Goal: Book appointment/travel/reservation

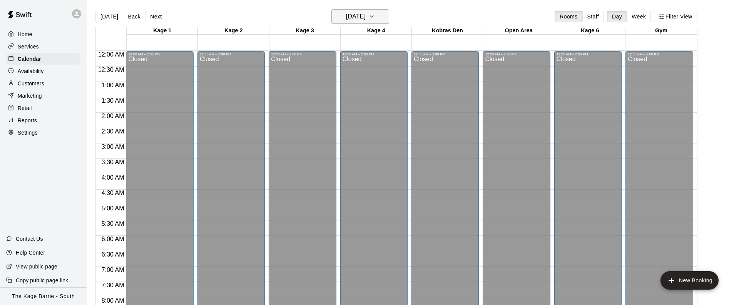
scroll to position [453, 0]
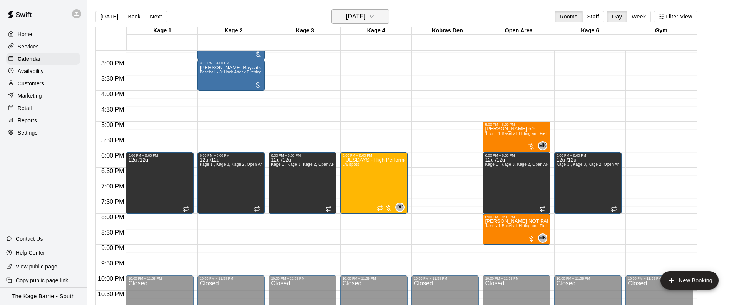
click at [375, 15] on icon "button" at bounding box center [372, 16] width 6 height 9
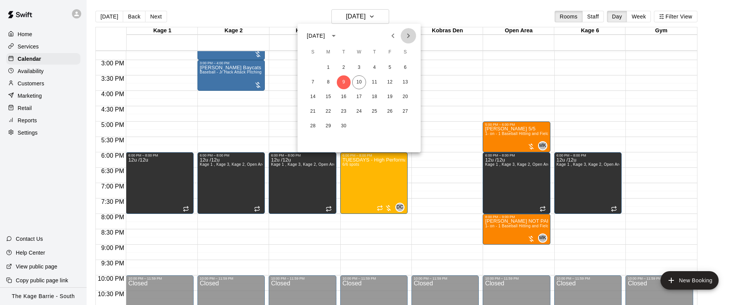
click at [410, 34] on icon "Next month" at bounding box center [408, 35] width 9 height 9
click at [327, 127] on button "27" at bounding box center [328, 126] width 14 height 14
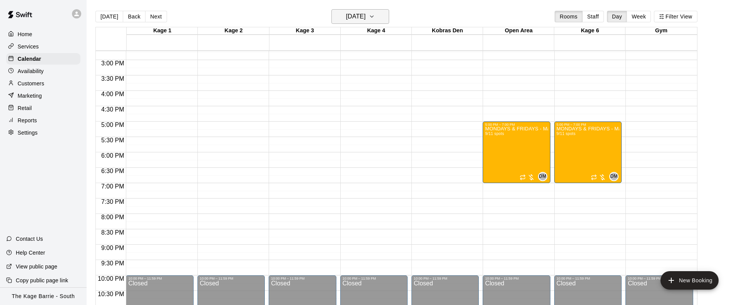
click at [385, 18] on button "[DATE]" at bounding box center [360, 16] width 58 height 15
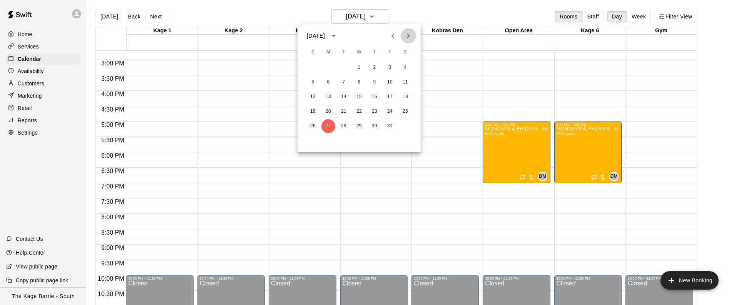
click at [410, 33] on icon "Next month" at bounding box center [408, 35] width 9 height 9
click at [331, 81] on button "3" at bounding box center [328, 82] width 14 height 14
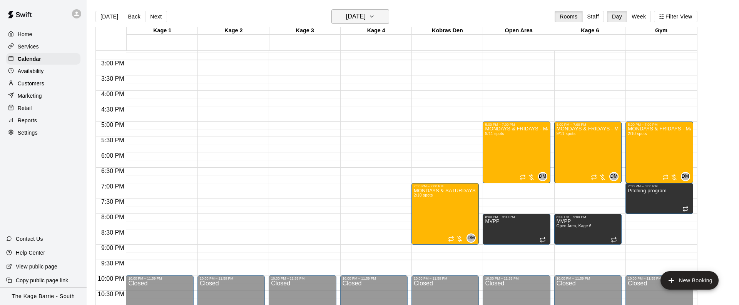
click at [386, 17] on button "[DATE]" at bounding box center [360, 16] width 58 height 15
click at [396, 39] on icon "Previous month" at bounding box center [392, 35] width 9 height 9
click at [328, 122] on button "27" at bounding box center [328, 126] width 14 height 14
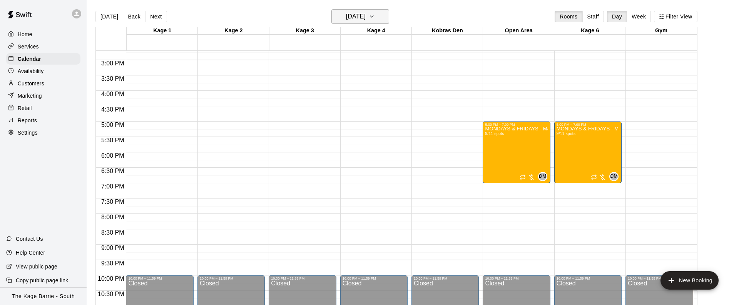
click at [386, 17] on button "[DATE]" at bounding box center [360, 16] width 58 height 15
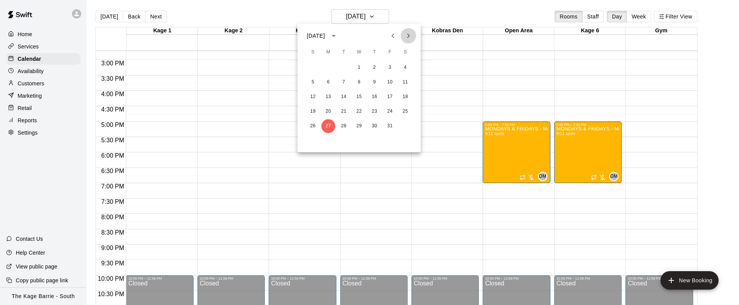
click at [411, 38] on icon "Next month" at bounding box center [408, 35] width 9 height 9
click at [329, 85] on button "3" at bounding box center [328, 82] width 14 height 14
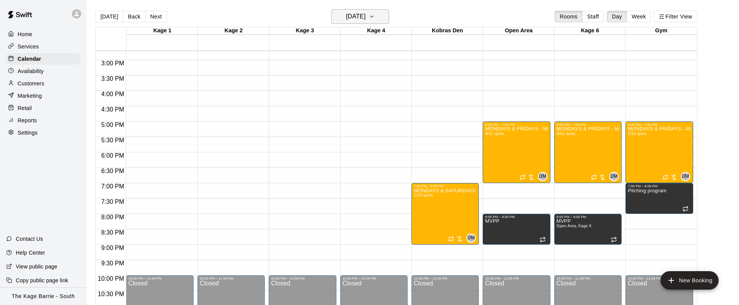
click at [375, 21] on icon "button" at bounding box center [372, 16] width 6 height 9
click at [398, 33] on button "Previous month" at bounding box center [392, 35] width 15 height 15
click at [331, 123] on button "27" at bounding box center [328, 126] width 14 height 14
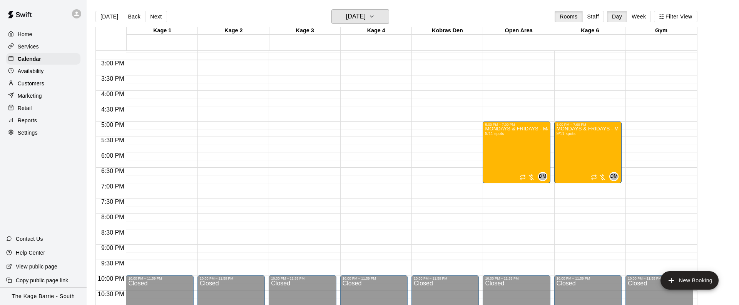
scroll to position [454, 0]
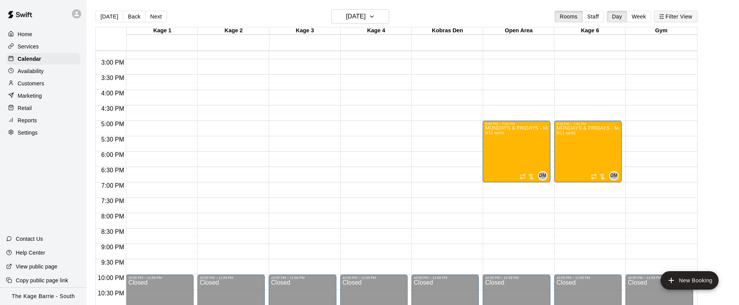
click at [680, 17] on button "Filter View" at bounding box center [675, 17] width 43 height 12
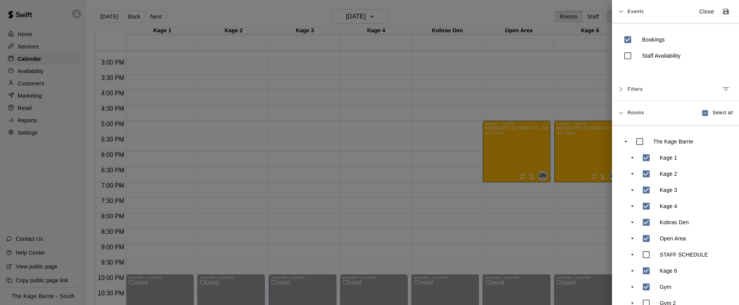
scroll to position [14, 0]
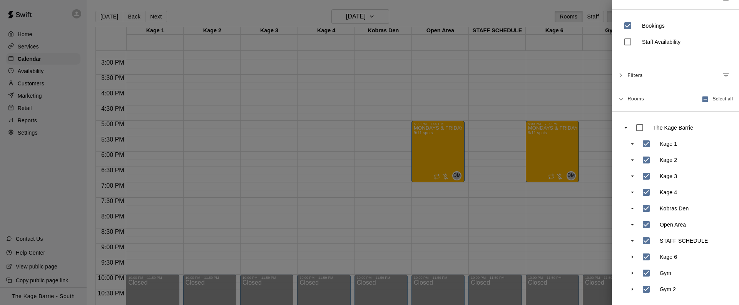
click at [526, 232] on div at bounding box center [369, 152] width 739 height 305
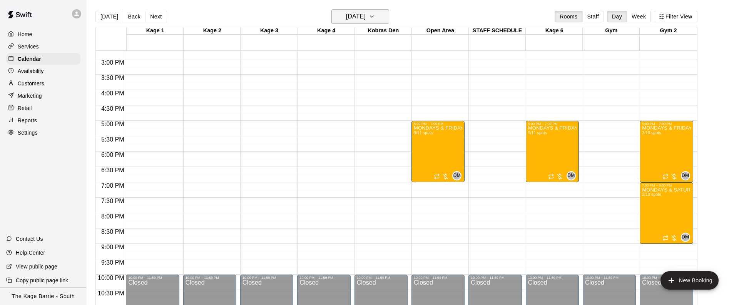
click at [366, 16] on h6 "[DATE]" at bounding box center [356, 16] width 20 height 11
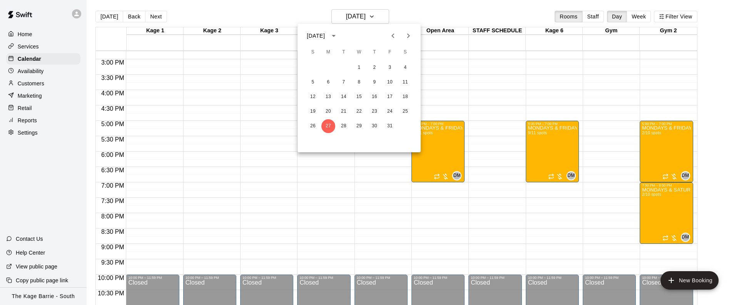
click at [412, 37] on button "Next month" at bounding box center [408, 35] width 15 height 15
click at [329, 82] on button "3" at bounding box center [328, 82] width 14 height 14
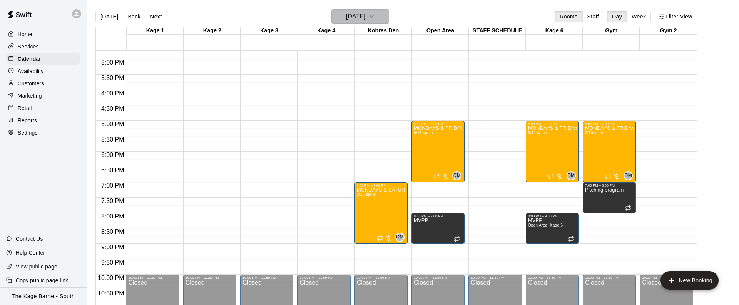
click at [375, 18] on icon "button" at bounding box center [372, 16] width 6 height 9
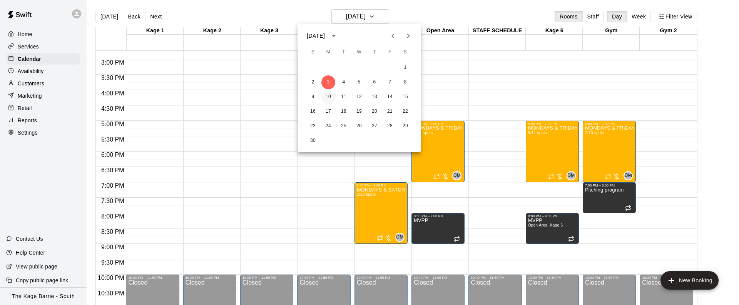
click at [328, 97] on button "10" at bounding box center [328, 97] width 14 height 14
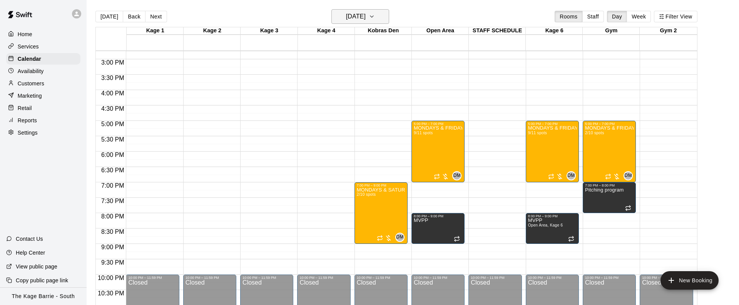
click at [375, 20] on icon "button" at bounding box center [372, 16] width 6 height 9
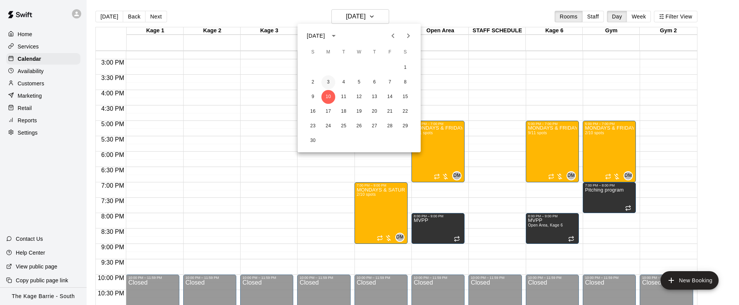
click at [327, 85] on button "3" at bounding box center [328, 82] width 14 height 14
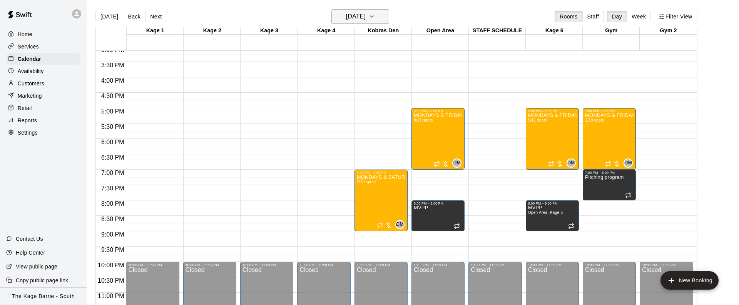
scroll to position [1, 0]
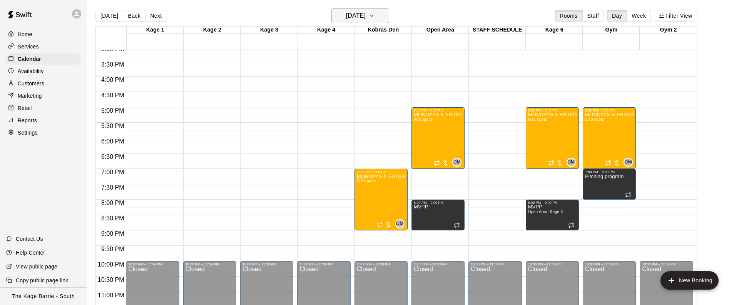
click at [387, 17] on button "[DATE]" at bounding box center [360, 15] width 58 height 15
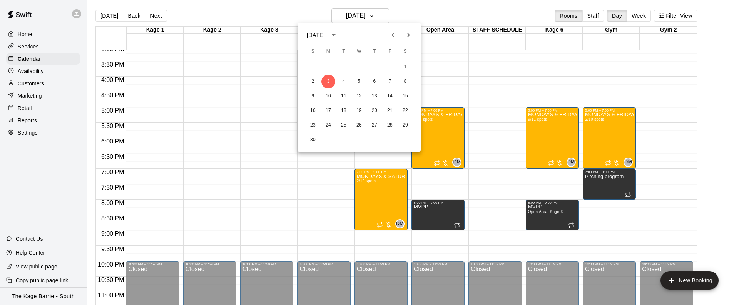
click at [392, 37] on icon "Previous month" at bounding box center [392, 34] width 9 height 9
click at [326, 124] on button "27" at bounding box center [328, 126] width 14 height 14
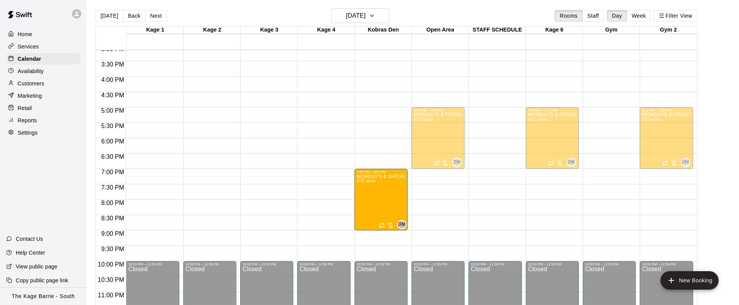
drag, startPoint x: 673, startPoint y: 191, endPoint x: 402, endPoint y: 195, distance: 271.3
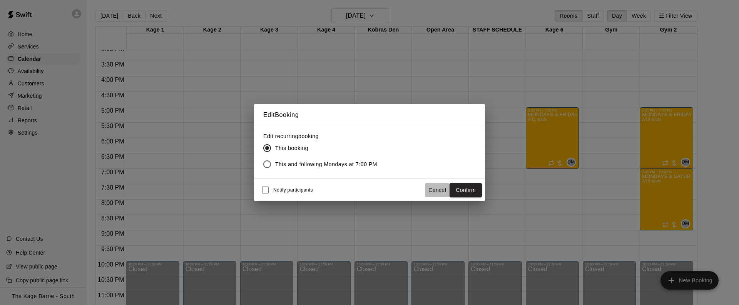
click at [434, 190] on button "Cancel" at bounding box center [437, 190] width 25 height 14
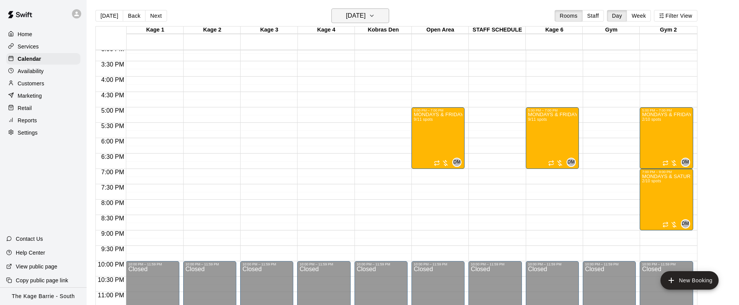
click at [375, 15] on icon "button" at bounding box center [372, 15] width 6 height 9
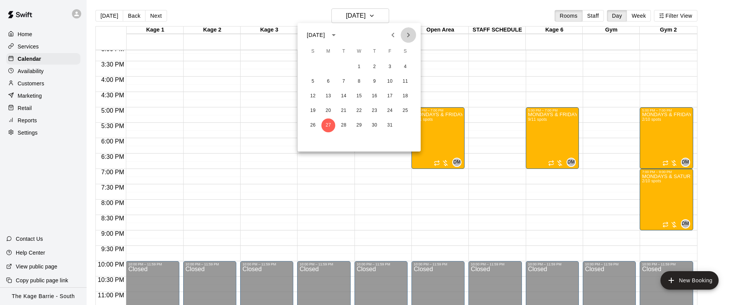
click at [403, 33] on button "Next month" at bounding box center [408, 34] width 15 height 15
click at [323, 124] on button "24" at bounding box center [328, 126] width 14 height 14
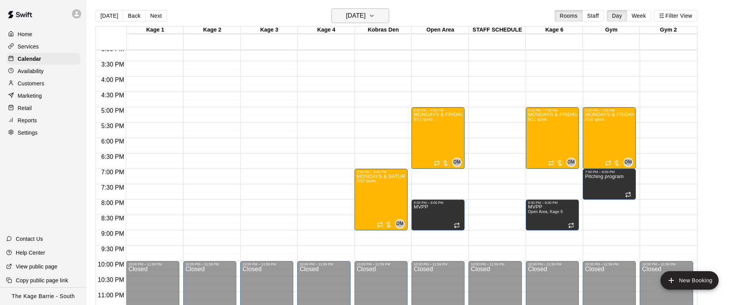
click at [375, 15] on icon "button" at bounding box center [372, 15] width 6 height 9
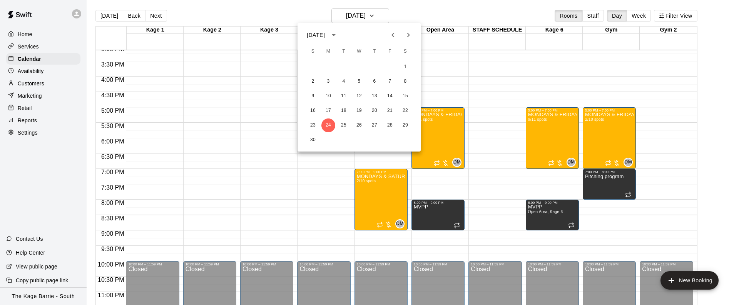
click at [394, 38] on icon "Previous month" at bounding box center [392, 34] width 9 height 9
click at [327, 125] on button "27" at bounding box center [328, 126] width 14 height 14
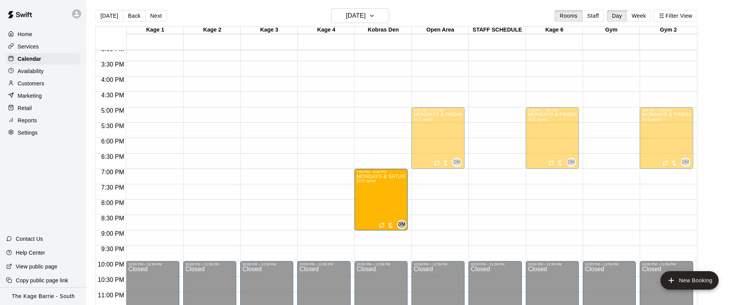
drag, startPoint x: 634, startPoint y: 206, endPoint x: 396, endPoint y: 205, distance: 238.6
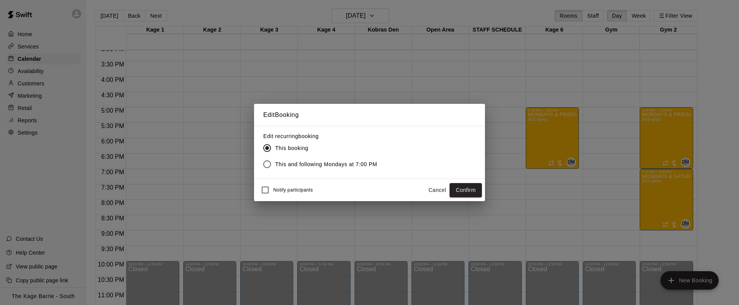
click at [466, 192] on button "Confirm" at bounding box center [465, 190] width 32 height 14
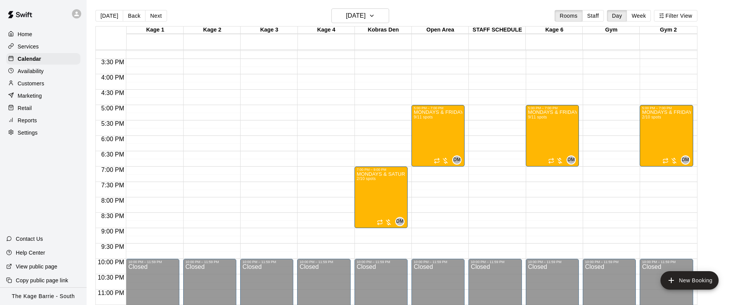
scroll to position [467, 0]
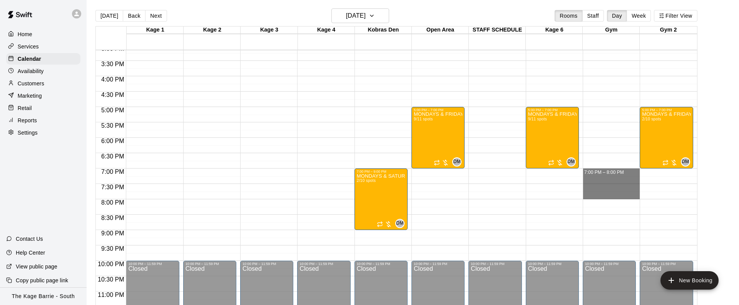
drag, startPoint x: 620, startPoint y: 169, endPoint x: 620, endPoint y: 195, distance: 25.4
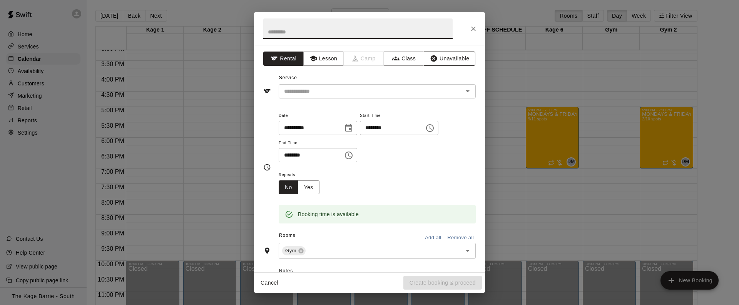
click at [451, 60] on button "Unavailable" at bounding box center [450, 59] width 52 height 14
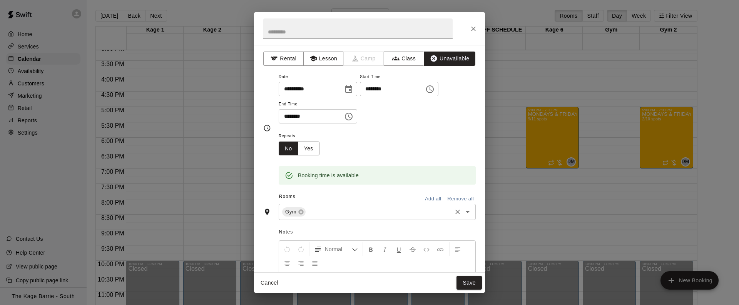
click at [355, 213] on input "text" at bounding box center [379, 212] width 144 height 10
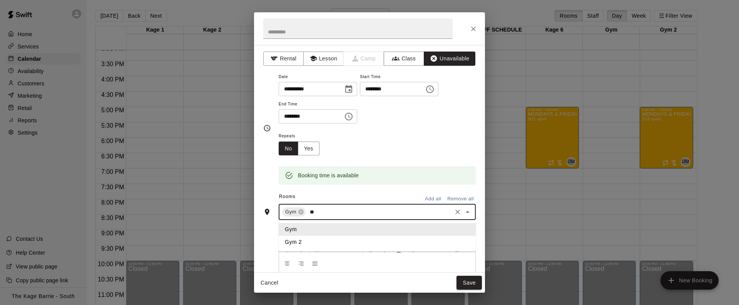
type input "***"
click at [312, 240] on li "Gym 2" at bounding box center [377, 242] width 197 height 13
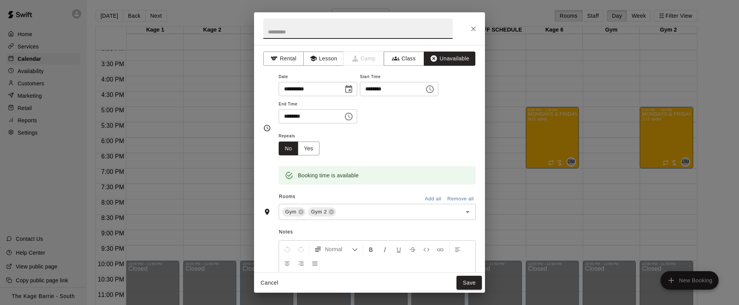
click at [337, 35] on input "text" at bounding box center [357, 28] width 189 height 20
type input "*"
type input "****"
click at [474, 284] on button "Save" at bounding box center [468, 283] width 25 height 14
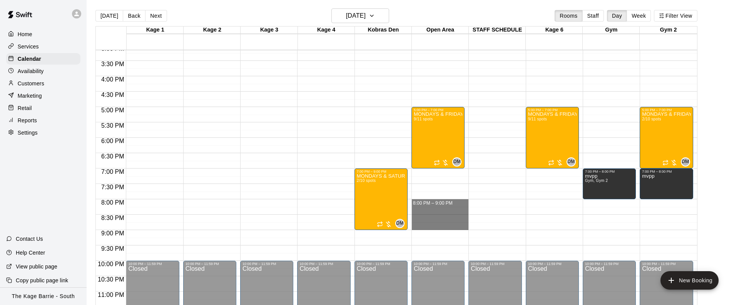
drag, startPoint x: 434, startPoint y: 200, endPoint x: 434, endPoint y: 228, distance: 28.1
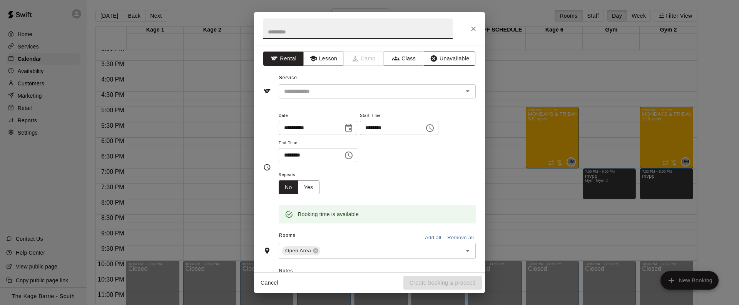
click at [457, 61] on button "Unavailable" at bounding box center [450, 59] width 52 height 14
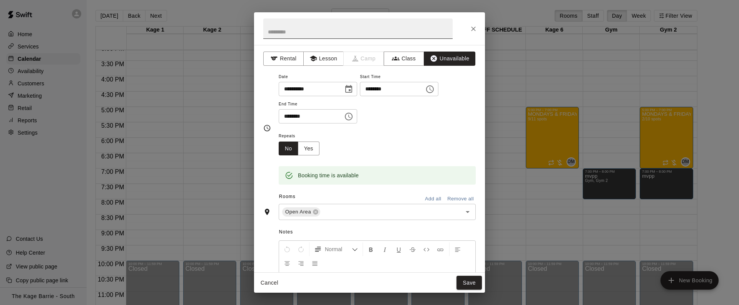
click at [359, 32] on input "text" at bounding box center [357, 28] width 189 height 20
type input "*"
click at [418, 219] on div "Open Area ​" at bounding box center [377, 212] width 197 height 16
type input "****"
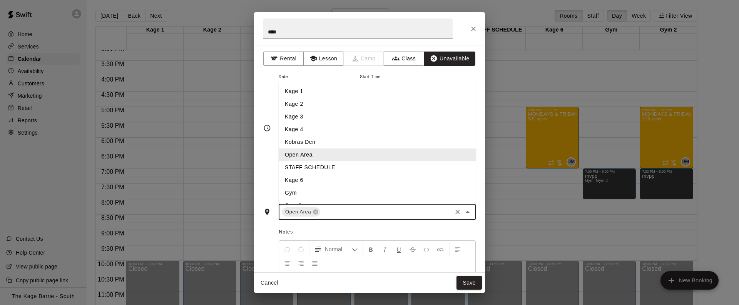
type input "*"
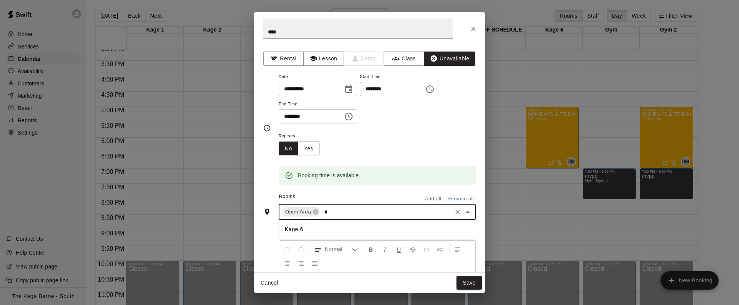
click at [395, 227] on li "Kage 6" at bounding box center [377, 229] width 197 height 13
click at [472, 282] on button "Save" at bounding box center [468, 283] width 25 height 14
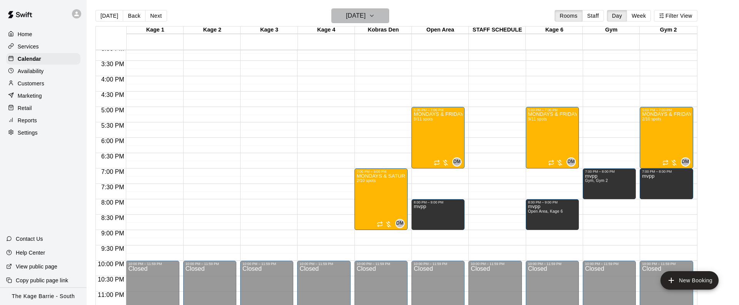
click at [375, 17] on icon "button" at bounding box center [372, 15] width 6 height 9
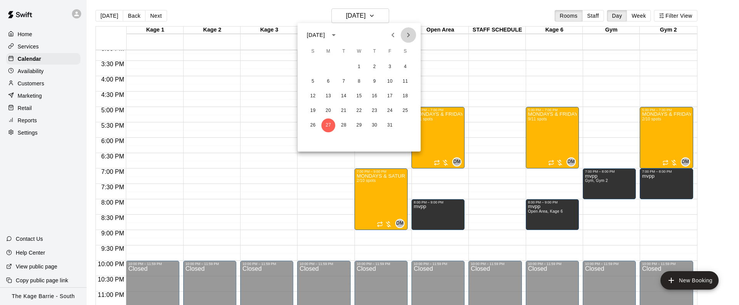
click at [407, 37] on icon "Next month" at bounding box center [408, 34] width 9 height 9
click at [327, 80] on button "3" at bounding box center [328, 82] width 14 height 14
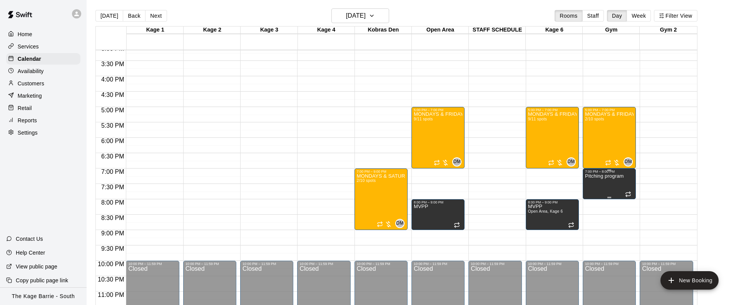
click at [597, 177] on button "edit" at bounding box center [592, 181] width 15 height 15
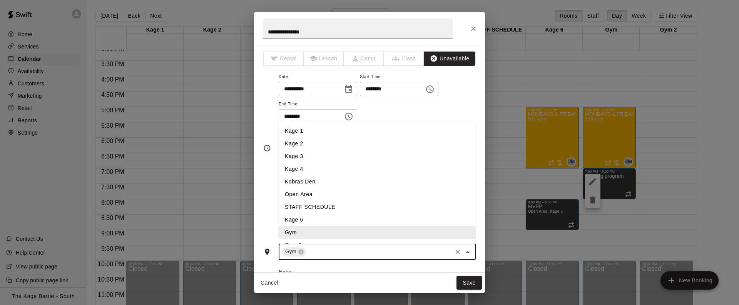
click at [331, 255] on input "text" at bounding box center [379, 252] width 144 height 10
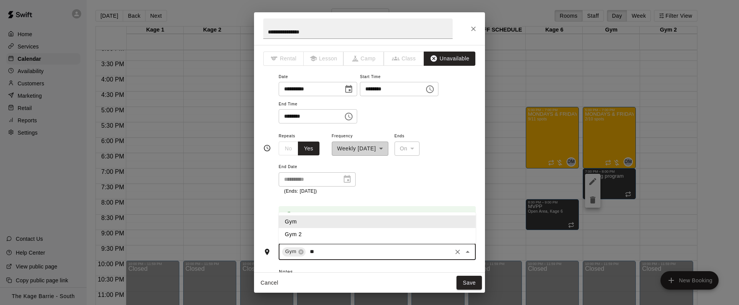
type input "***"
click at [334, 239] on li "Gym 2" at bounding box center [377, 234] width 197 height 13
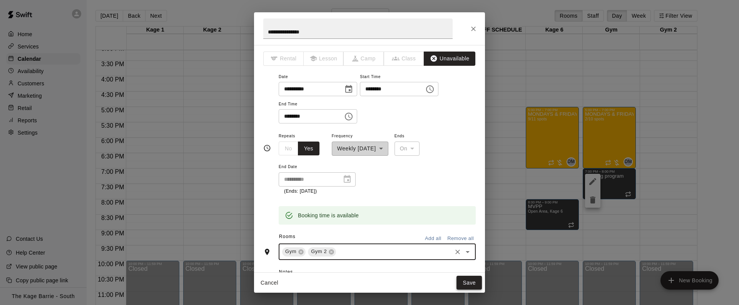
click at [469, 282] on button "Save" at bounding box center [468, 283] width 25 height 14
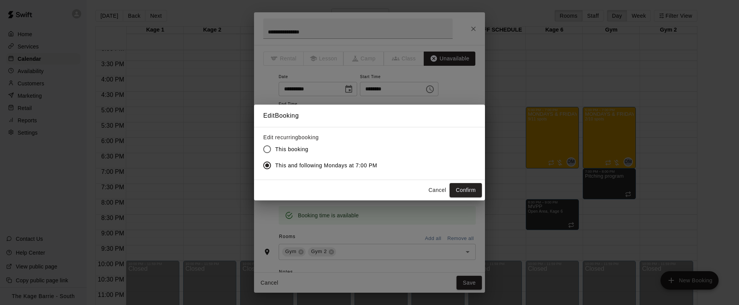
click at [462, 190] on button "Confirm" at bounding box center [465, 190] width 32 height 14
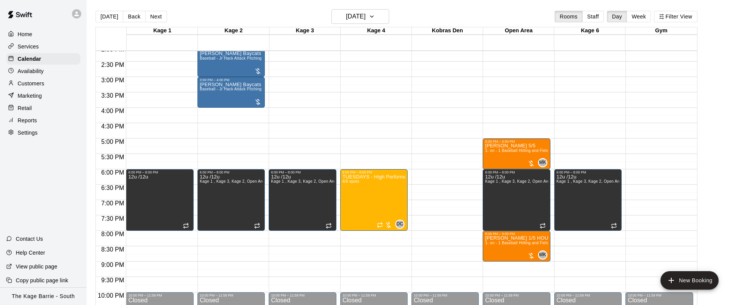
scroll to position [427, 0]
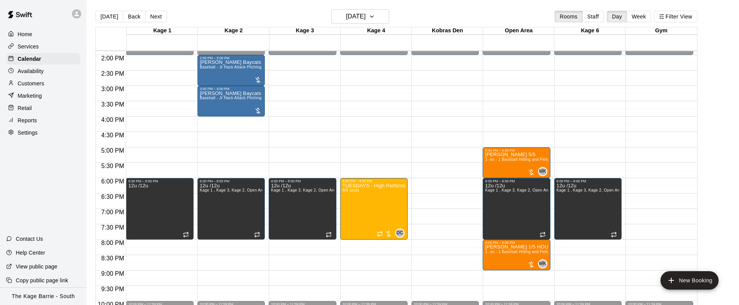
click at [109, 16] on button "[DATE]" at bounding box center [109, 17] width 28 height 12
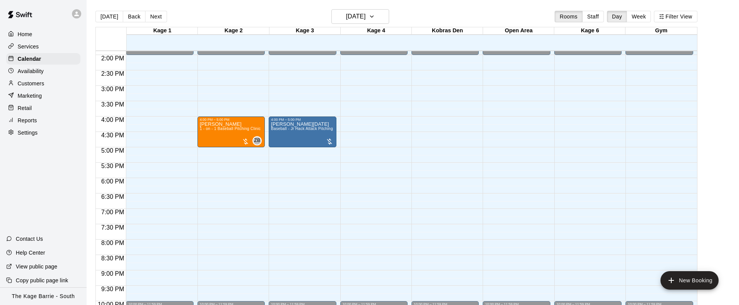
scroll to position [446, 0]
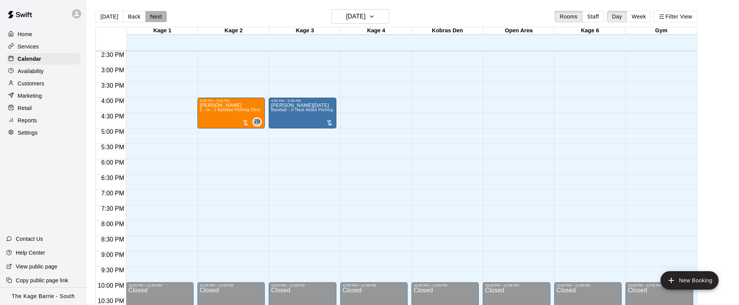
click at [157, 17] on button "Next" at bounding box center [156, 17] width 22 height 12
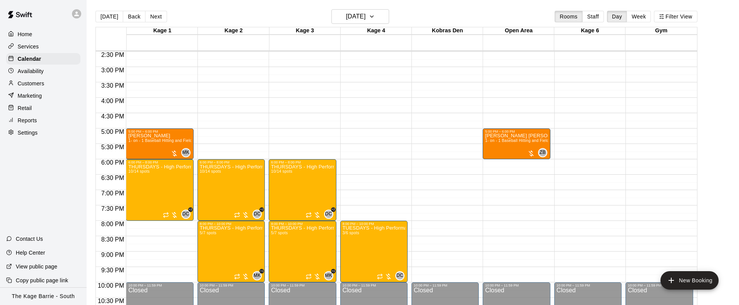
click at [63, 67] on div "Availability" at bounding box center [43, 71] width 74 height 12
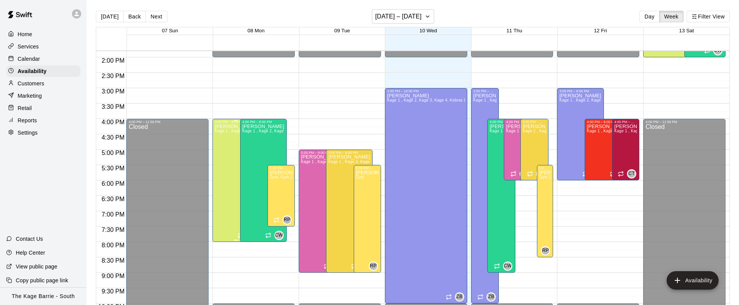
scroll to position [420, 0]
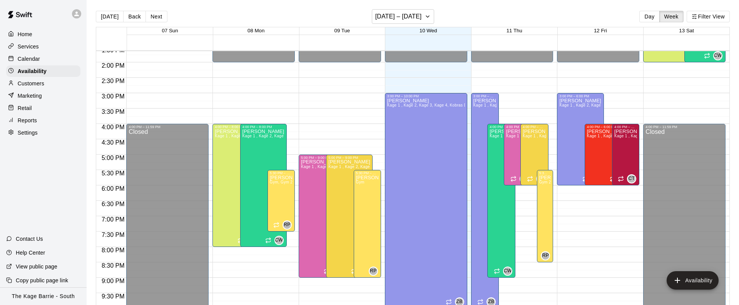
click at [42, 57] on div "Calendar" at bounding box center [43, 59] width 74 height 12
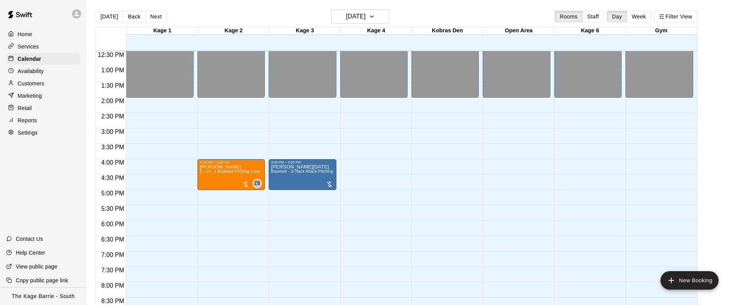
scroll to position [385, 0]
click at [156, 15] on button "Next" at bounding box center [156, 17] width 22 height 12
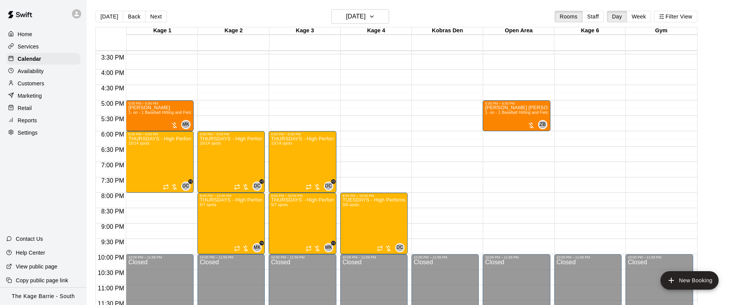
scroll to position [476, 0]
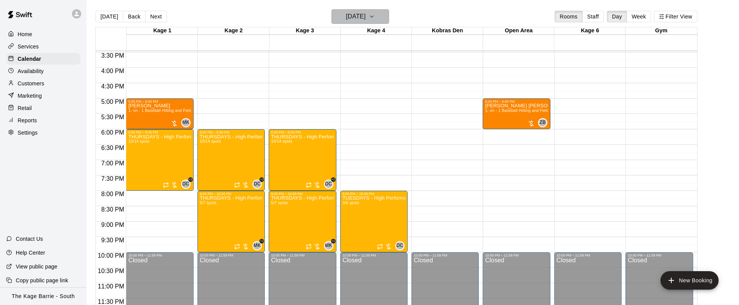
click at [375, 20] on icon "button" at bounding box center [372, 16] width 6 height 9
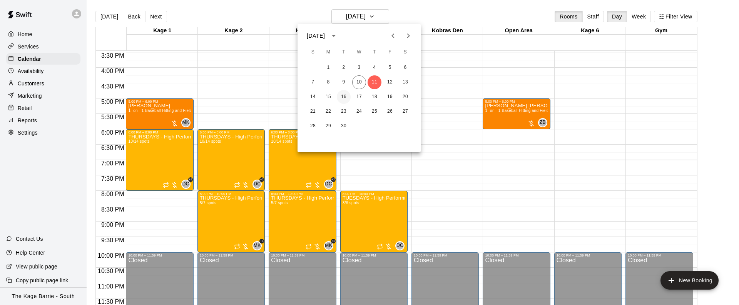
click at [342, 98] on button "16" at bounding box center [344, 97] width 14 height 14
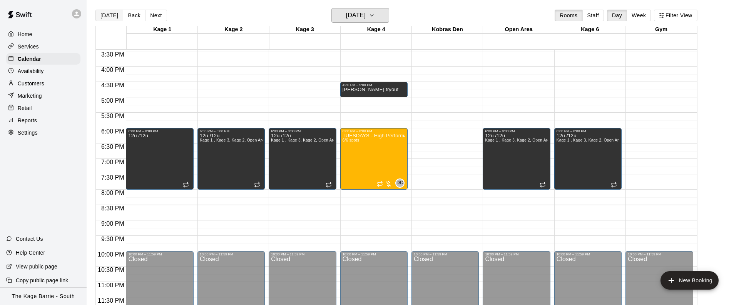
scroll to position [4, 0]
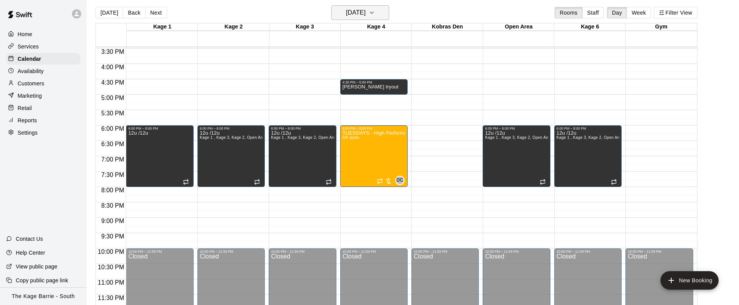
click at [375, 15] on icon "button" at bounding box center [372, 12] width 6 height 9
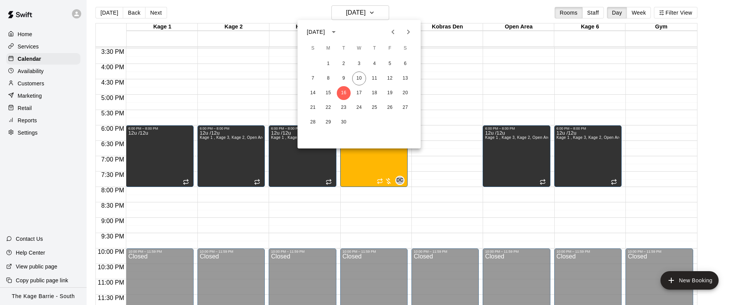
click at [404, 30] on icon "Next month" at bounding box center [408, 31] width 9 height 9
click at [327, 124] on button "27" at bounding box center [328, 122] width 14 height 14
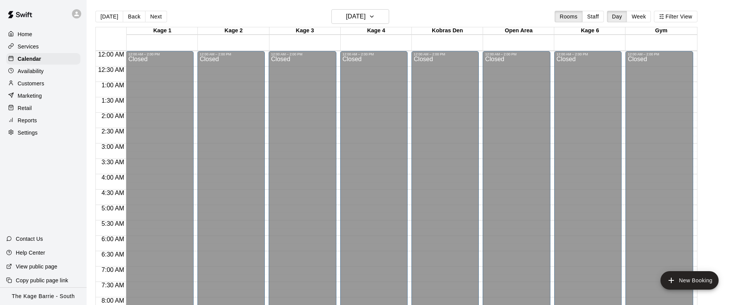
scroll to position [453, 0]
